Goal: Find specific page/section: Find specific page/section

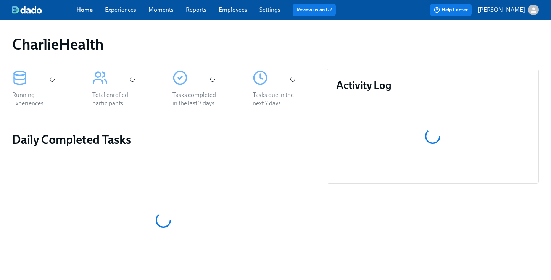
click at [276, 55] on div "CharlieHealth" at bounding box center [275, 44] width 538 height 31
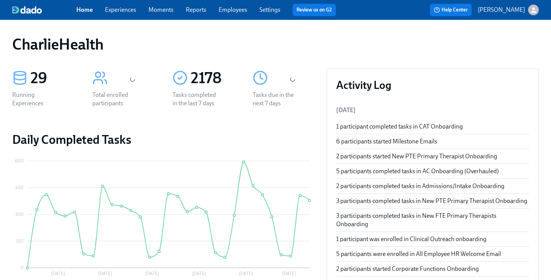
click at [234, 15] on div "Home Experiences Moments Reports Employees Settings Review us on G2" at bounding box center [208, 10] width 265 height 12
click at [233, 13] on link "Employees" at bounding box center [232, 9] width 29 height 7
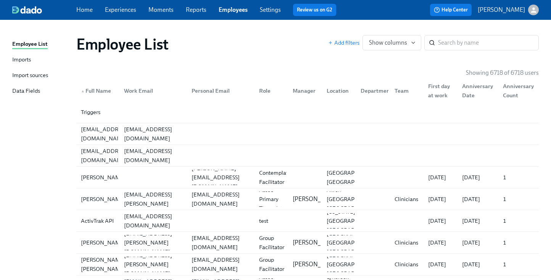
click at [286, 32] on div "Employee List Add filters Show columns ​" at bounding box center [307, 44] width 474 height 31
click at [499, 48] on input "search" at bounding box center [488, 42] width 101 height 15
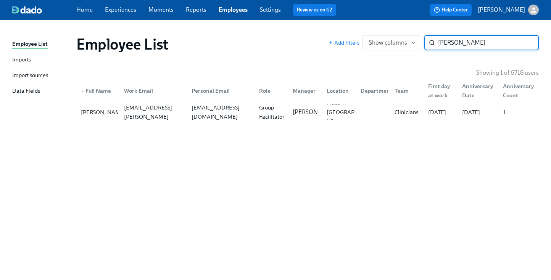
type input "tanya l"
click at [365, 100] on div "▲ Full Name Work Email Personal Email Role Manager Location Department Team Fir…" at bounding box center [307, 89] width 462 height 24
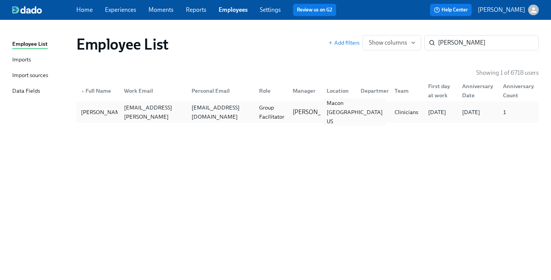
click at [351, 108] on div "Macon GA US" at bounding box center [354, 111] width 62 height 27
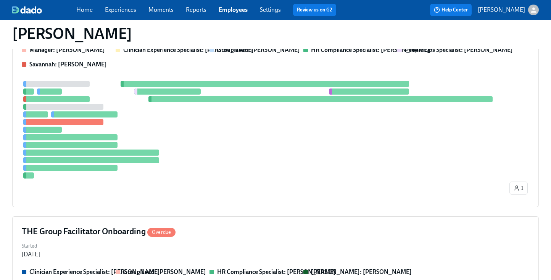
scroll to position [332, 0]
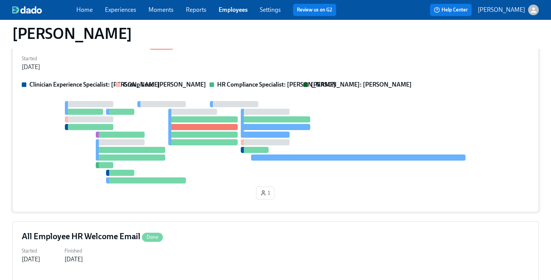
click at [306, 121] on div at bounding box center [275, 119] width 69 height 6
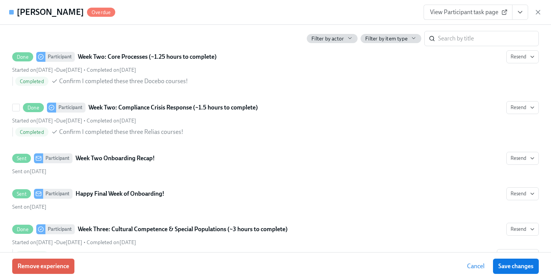
scroll to position [1488, 0]
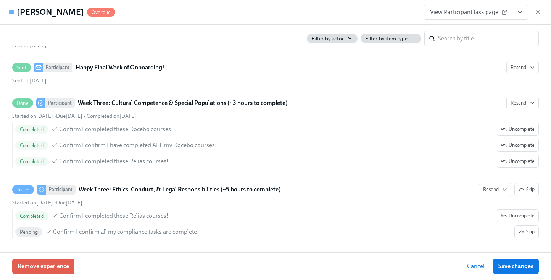
click at [522, 12] on icon "View task page" at bounding box center [520, 12] width 8 height 8
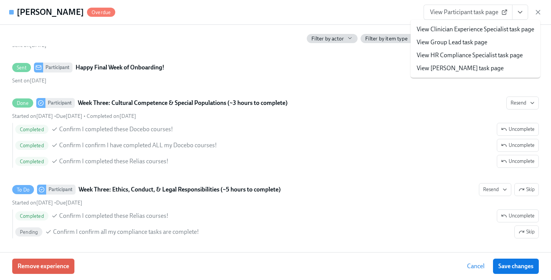
click at [452, 51] on link "View HR Compliance Specialist task page" at bounding box center [469, 55] width 106 height 8
